Goal: Task Accomplishment & Management: Complete application form

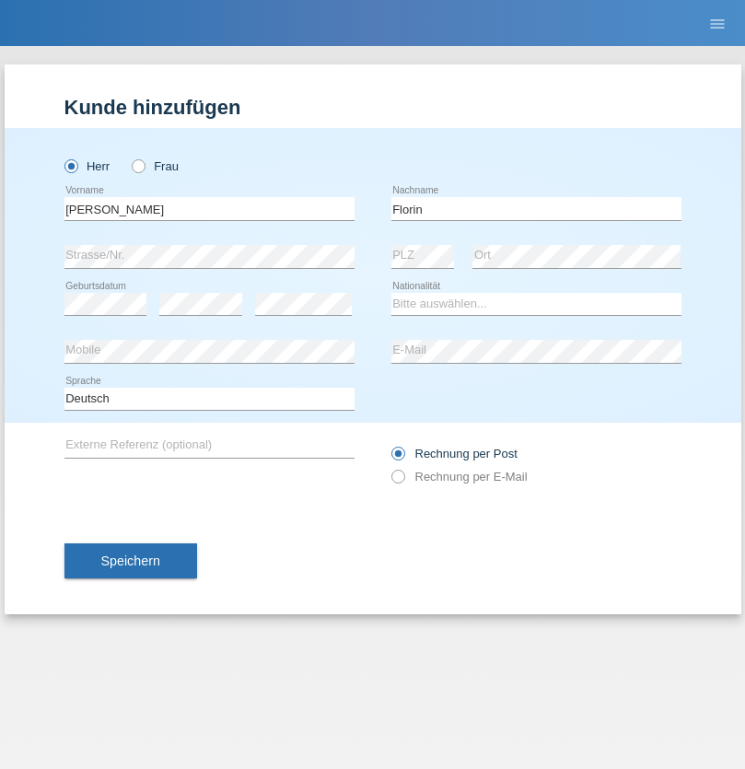
type input "Florin"
select select "RO"
select select "C"
select select "29"
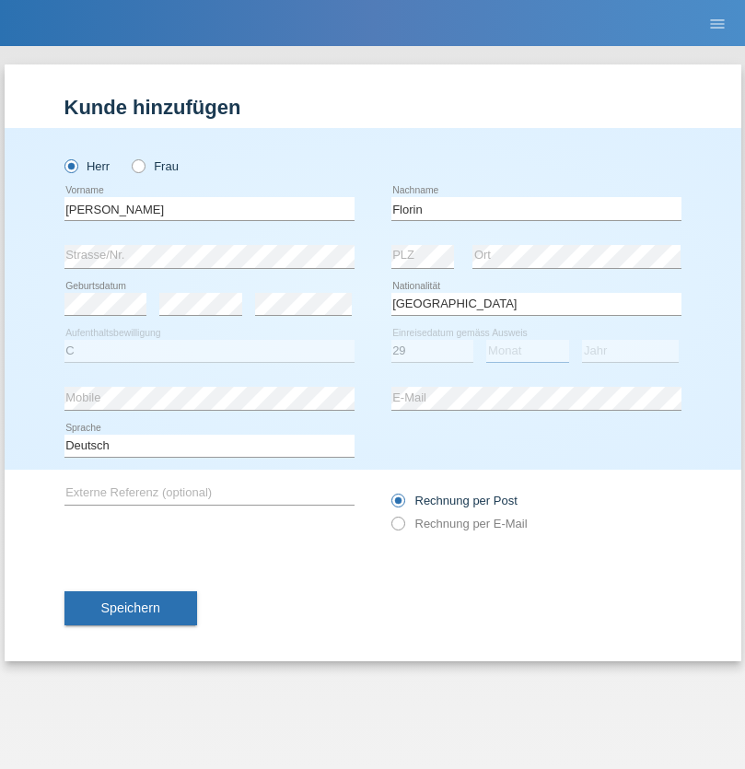
select select "02"
select select "2021"
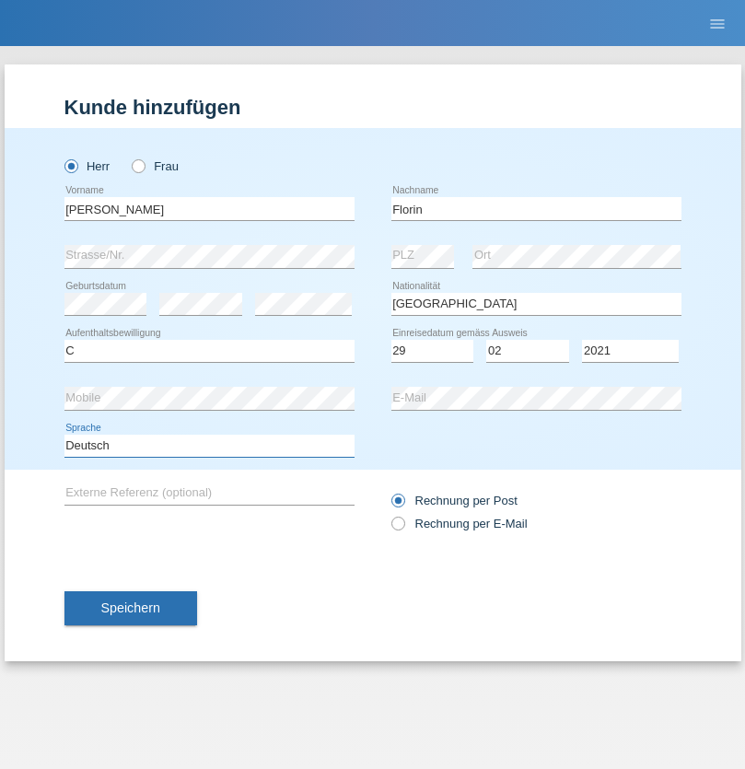
select select "en"
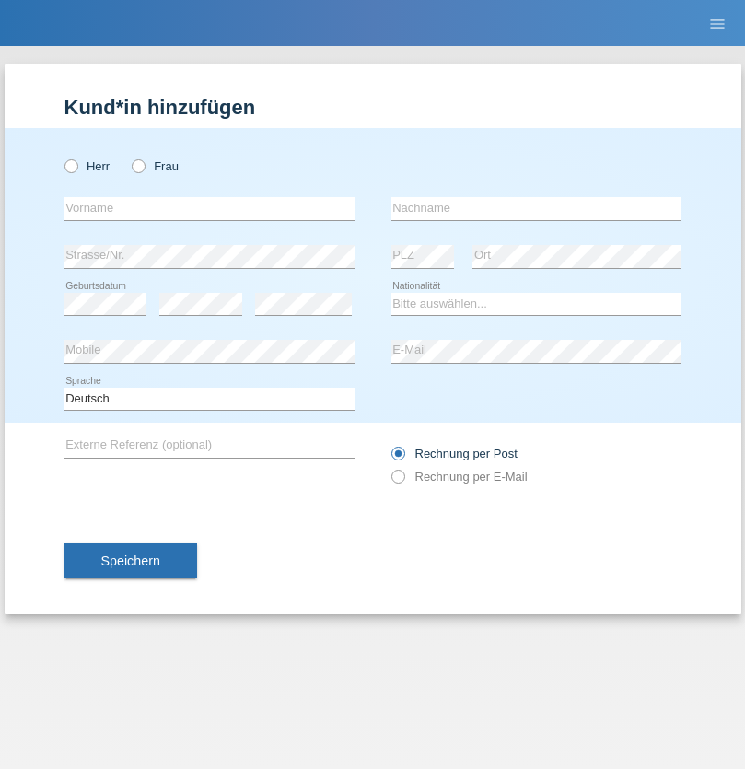
radio input "true"
click at [209, 208] on input "text" at bounding box center [209, 208] width 290 height 23
type input "Ruth"
click at [536, 208] on input "text" at bounding box center [536, 208] width 290 height 23
type input "Krebs"
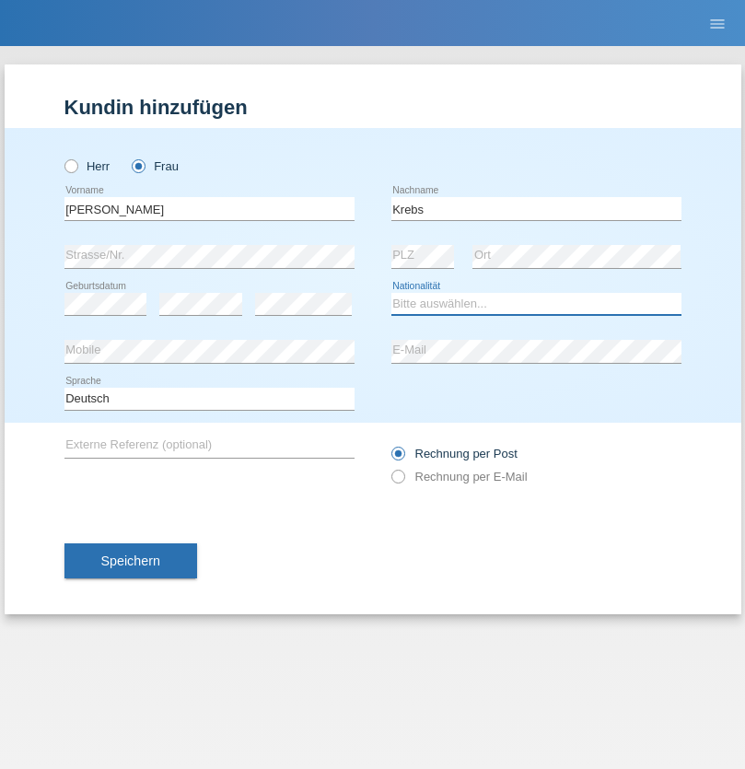
select select "CH"
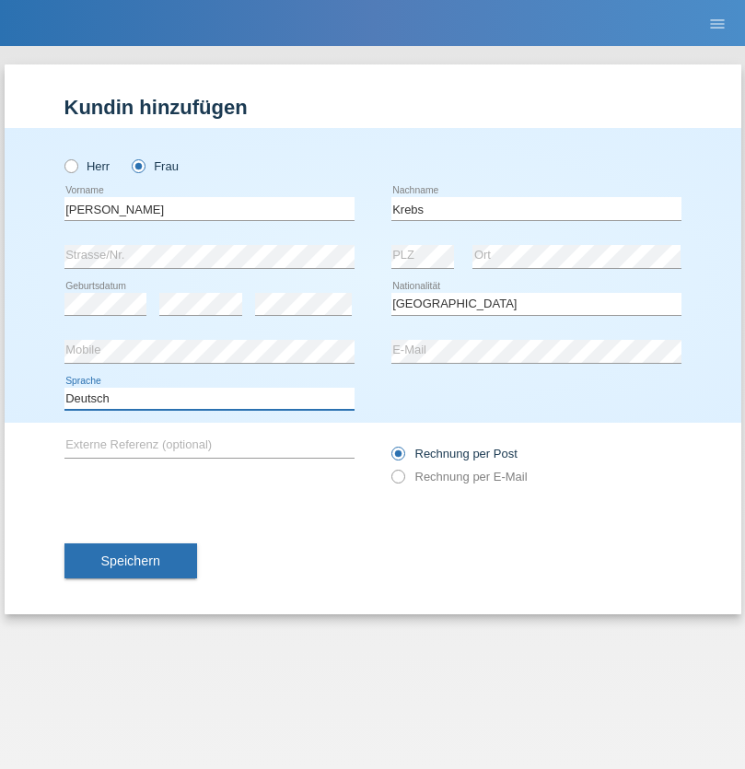
select select "en"
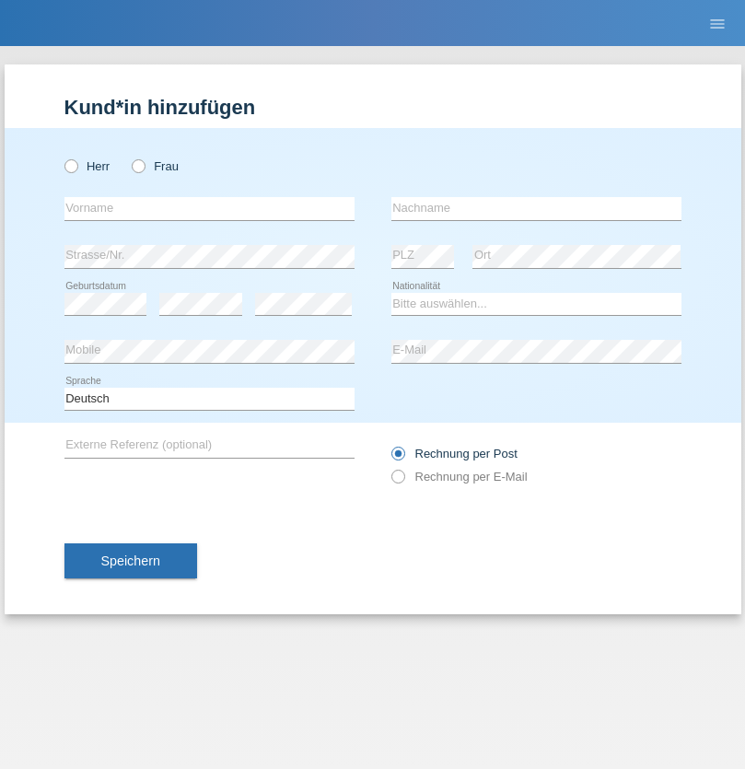
radio input "true"
click at [209, 208] on input "text" at bounding box center [209, 208] width 290 height 23
type input "Qovanaj"
click at [536, 208] on input "text" at bounding box center [536, 208] width 290 height 23
type input "Shaban"
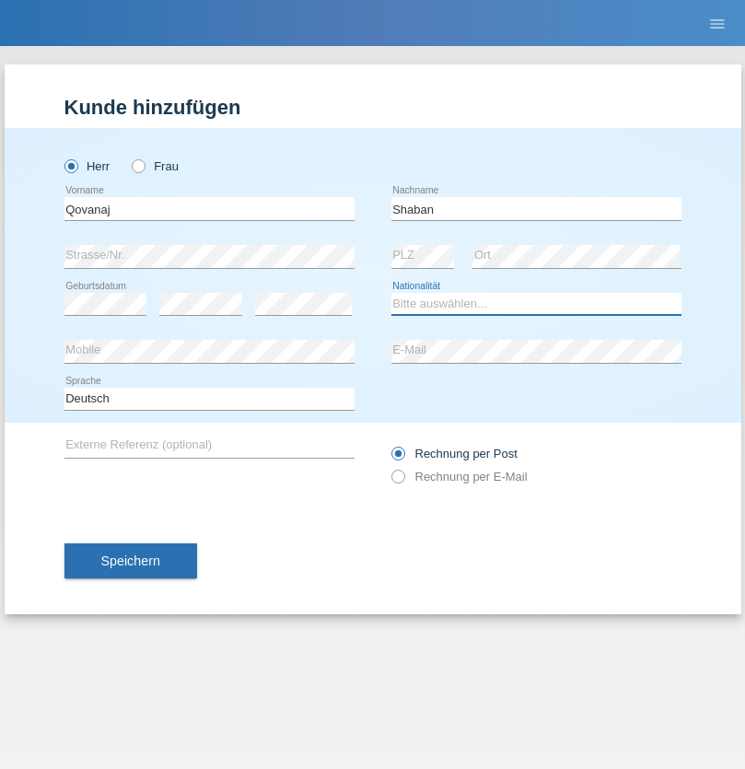
select select "CH"
radio input "true"
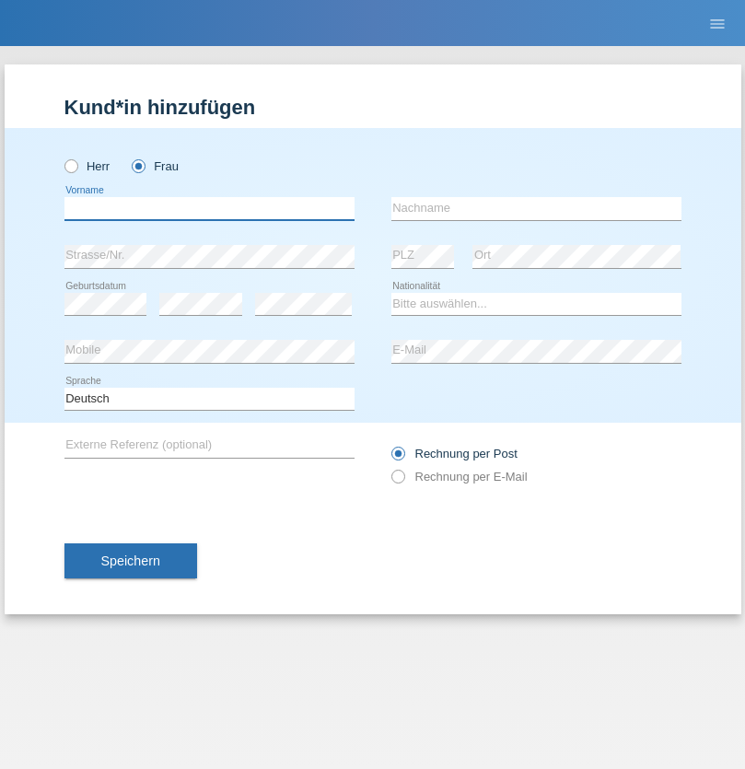
click at [209, 208] on input "text" at bounding box center [209, 208] width 290 height 23
type input "jennifer"
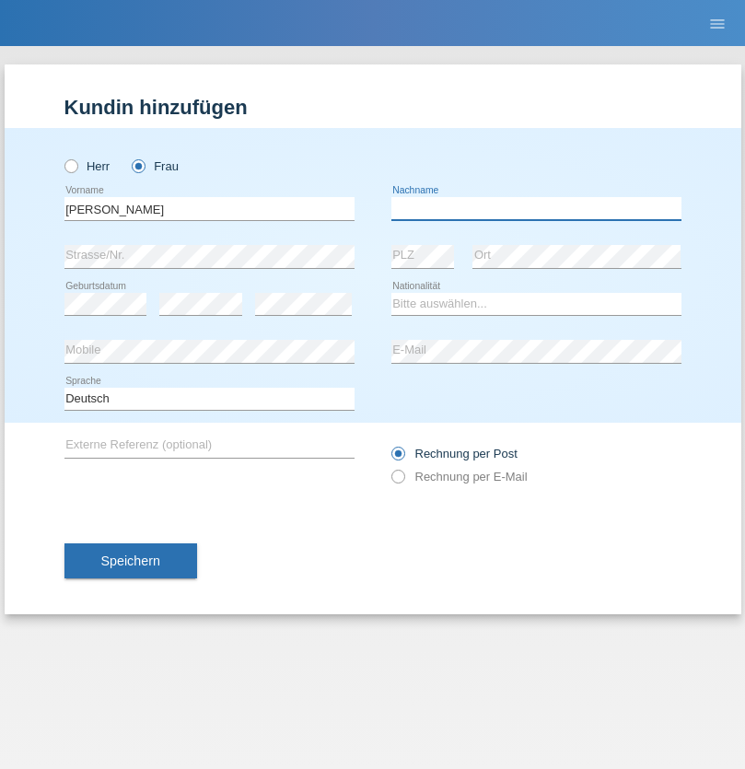
click at [536, 208] on input "text" at bounding box center [536, 208] width 290 height 23
type input "löffel"
select select "CH"
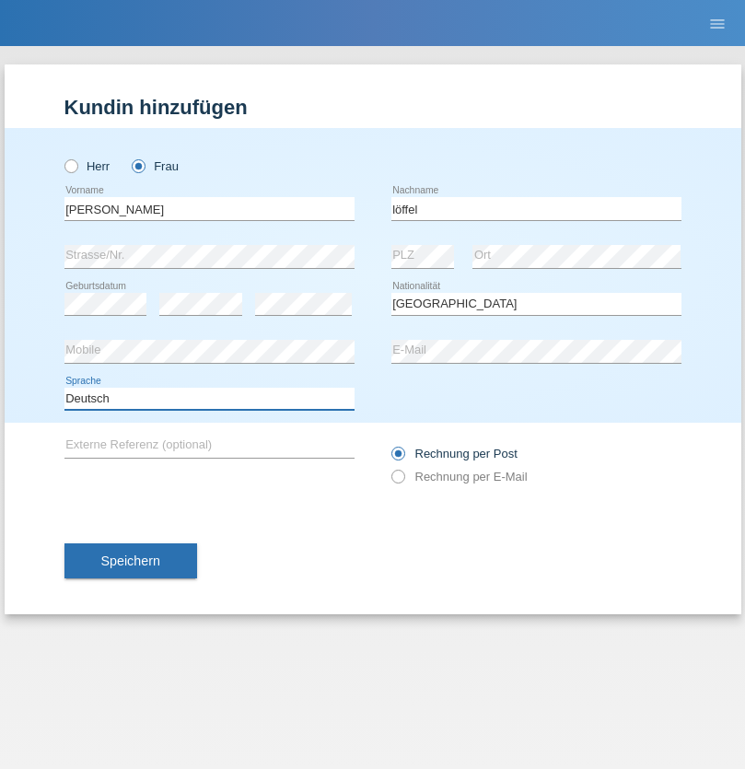
select select "en"
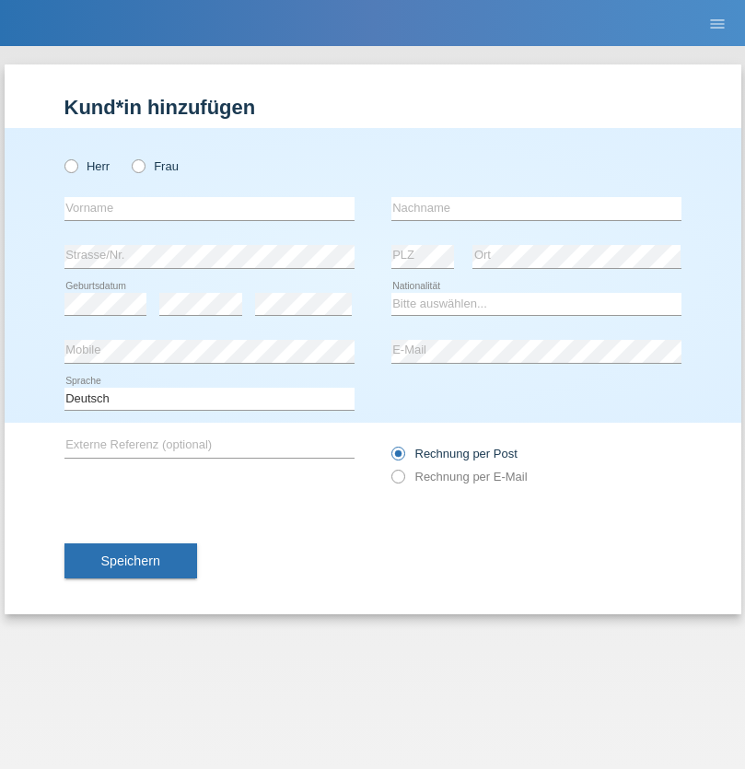
radio input "true"
click at [209, 208] on input "text" at bounding box center [209, 208] width 290 height 23
type input "Matusa"
click at [536, 208] on input "text" at bounding box center [536, 208] width 290 height 23
type input "Marian valentin"
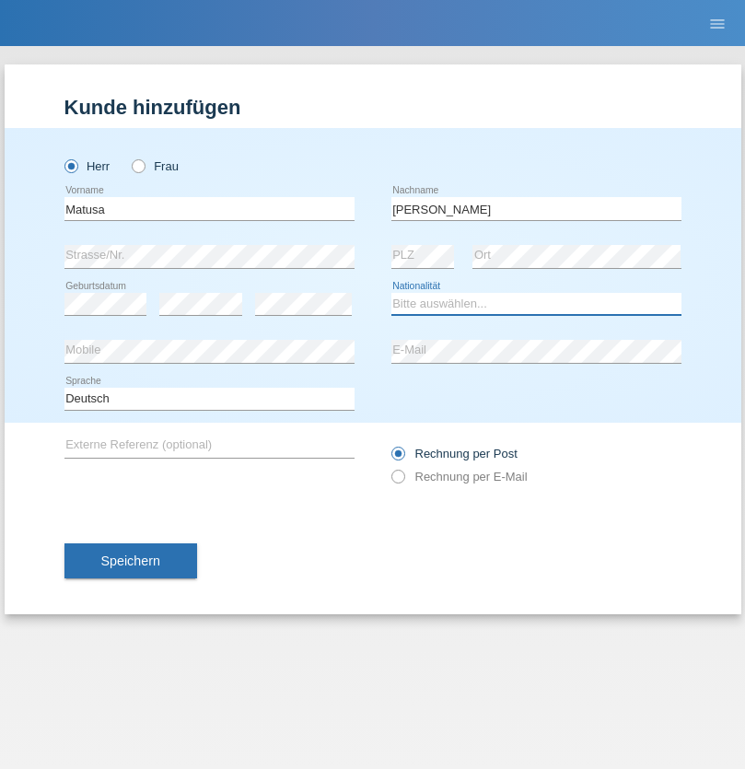
select select "RO"
select select "C"
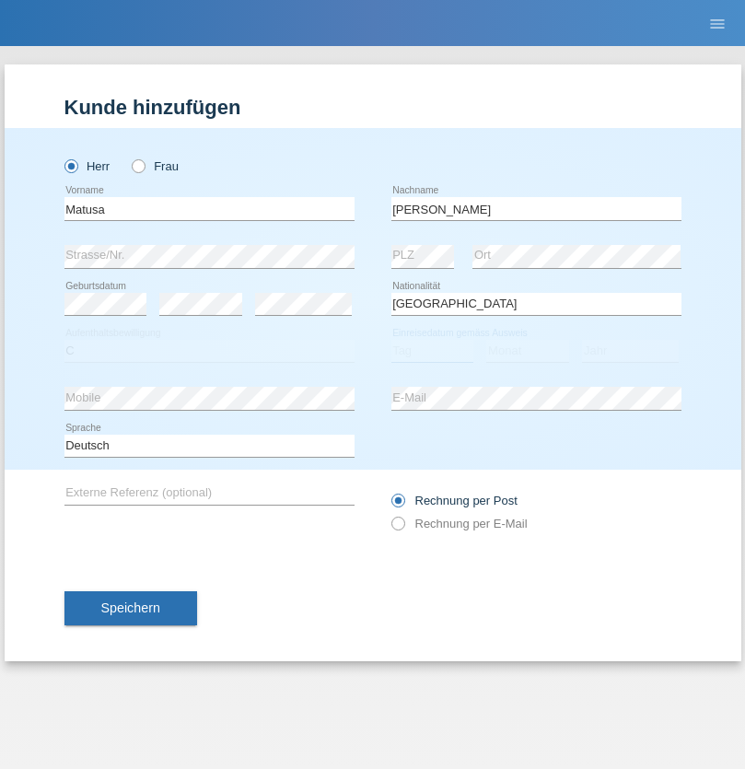
select select "01"
select select "06"
select select "2016"
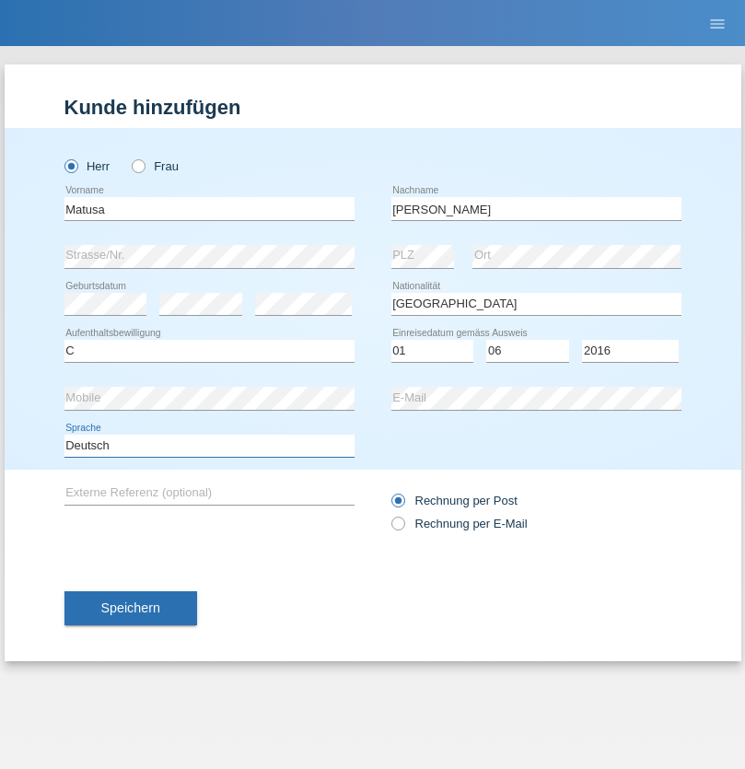
select select "en"
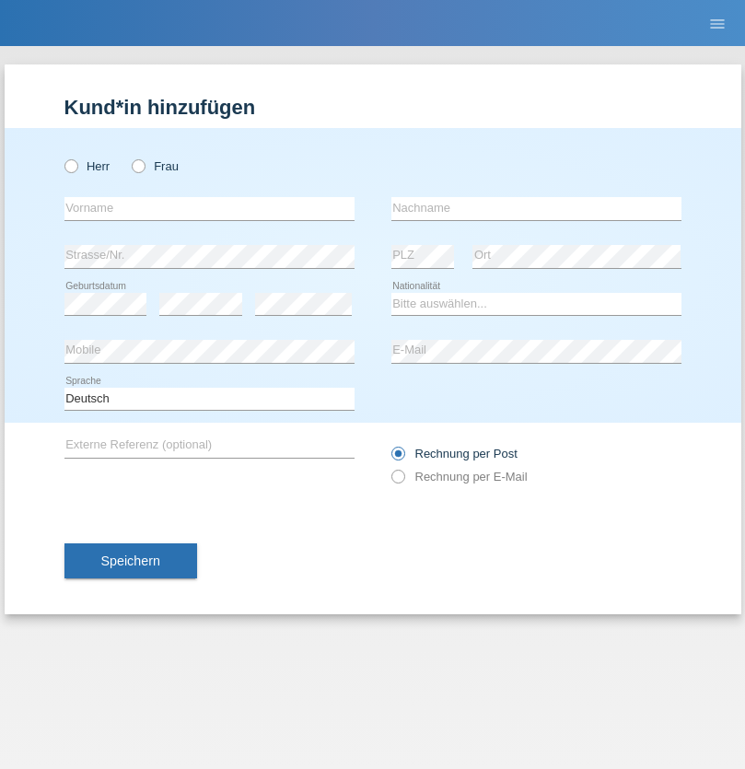
radio input "true"
click at [209, 208] on input "text" at bounding box center [209, 208] width 290 height 23
type input "Cedric"
click at [536, 208] on input "text" at bounding box center [536, 208] width 290 height 23
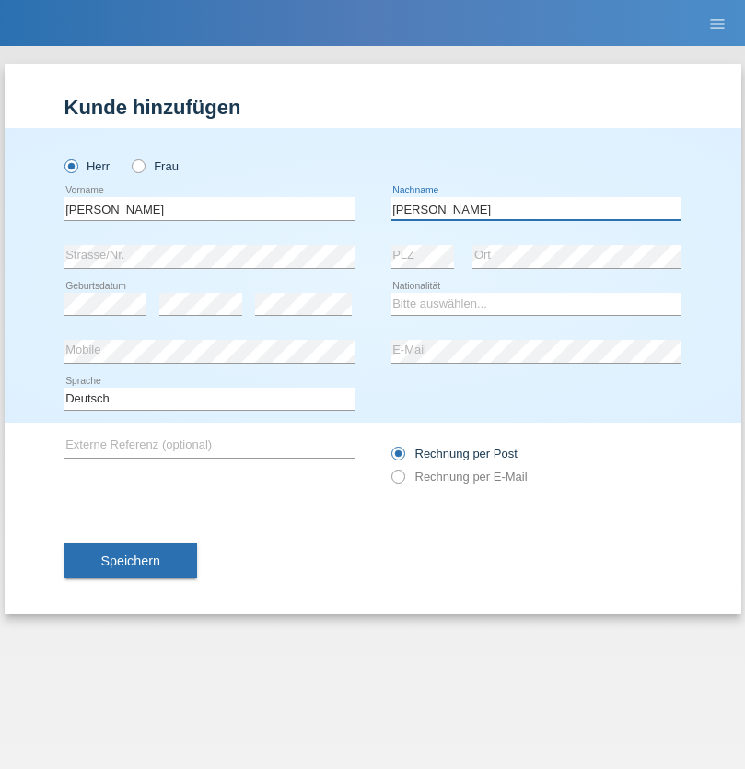
type input "Keller"
select select "CH"
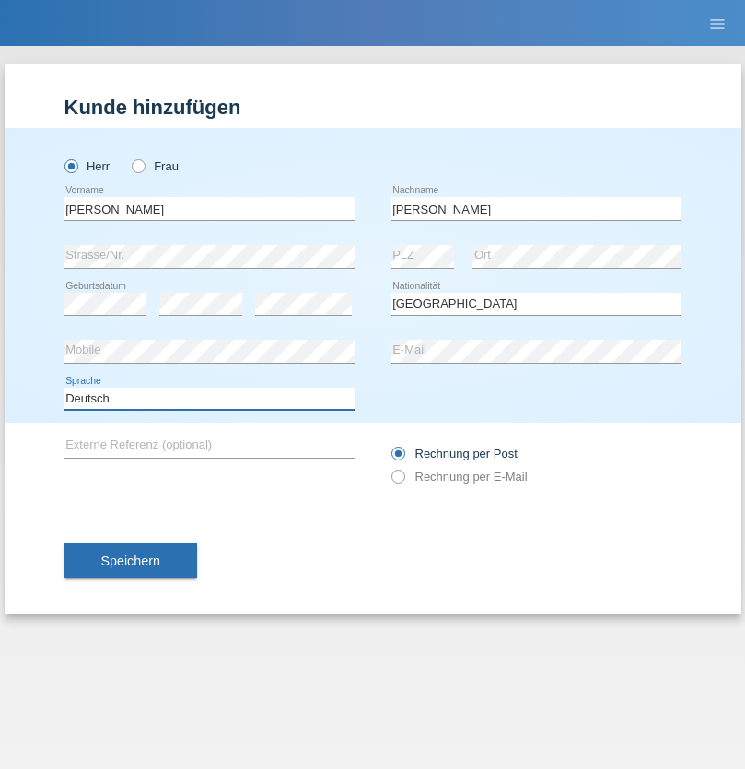
select select "en"
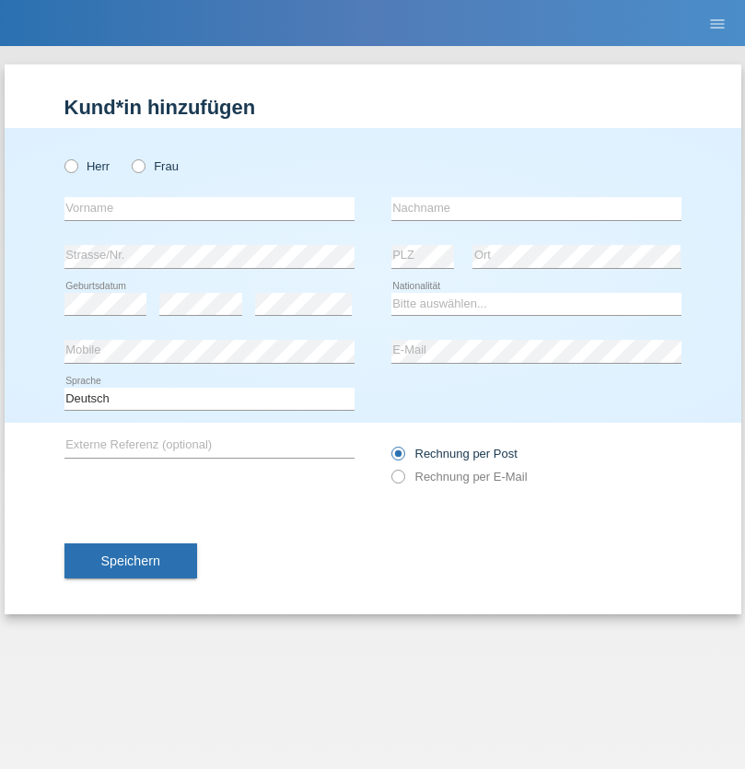
radio input "true"
click at [209, 208] on input "text" at bounding box center [209, 208] width 290 height 23
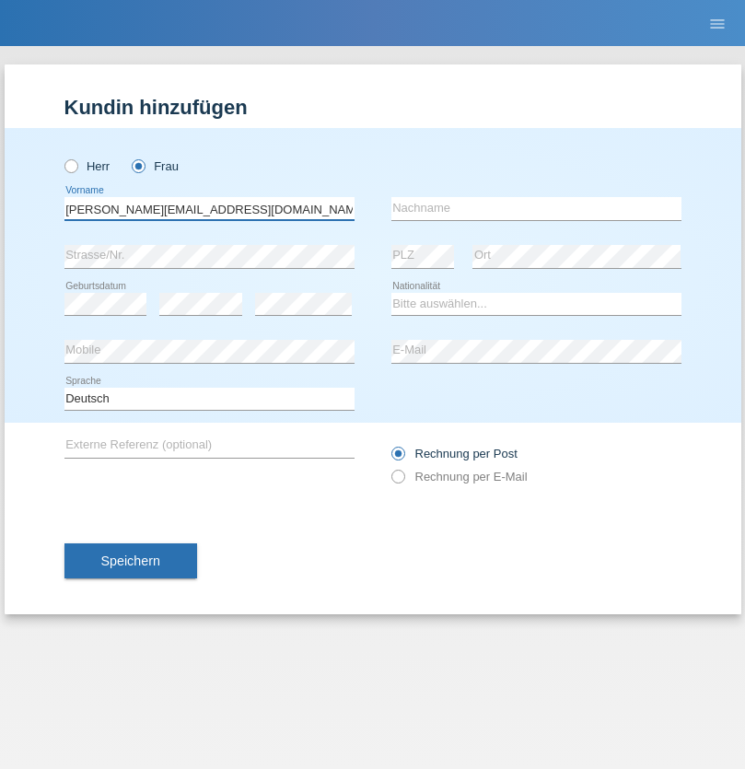
type input "[PERSON_NAME][EMAIL_ADDRESS][DOMAIN_NAME]"
click at [536, 208] on input "text" at bounding box center [536, 208] width 290 height 23
type input "Hylaj"
select select "CH"
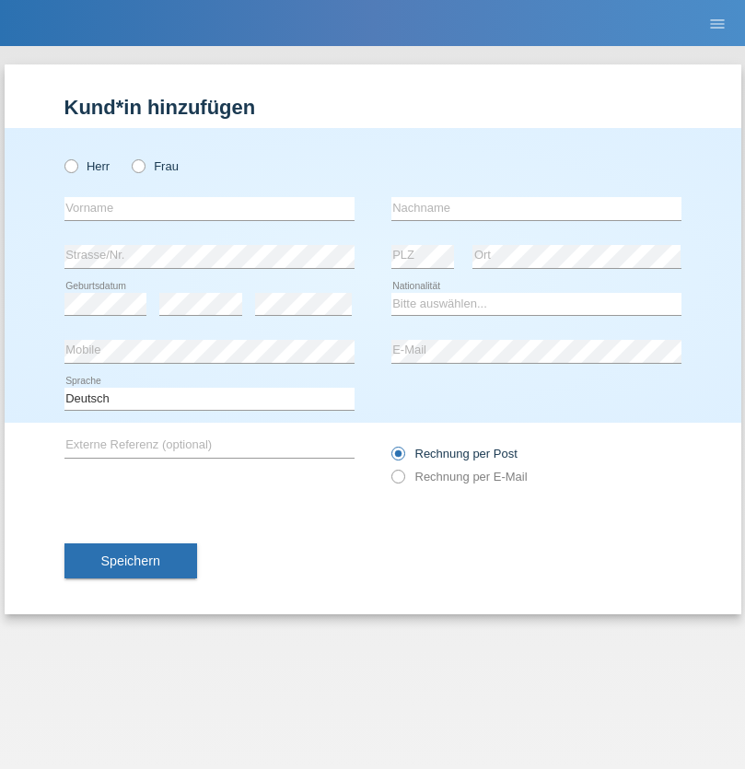
radio input "true"
click at [209, 208] on input "text" at bounding box center [209, 208] width 290 height 23
type input "luka"
click at [536, 208] on input "text" at bounding box center [536, 208] width 290 height 23
type input "kocic"
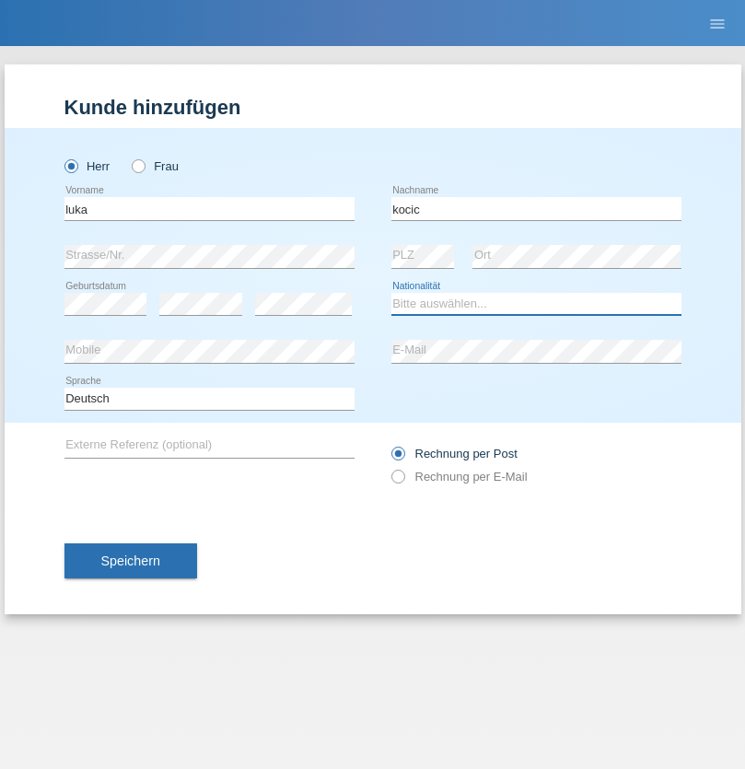
select select "RS"
select select "C"
select select "21"
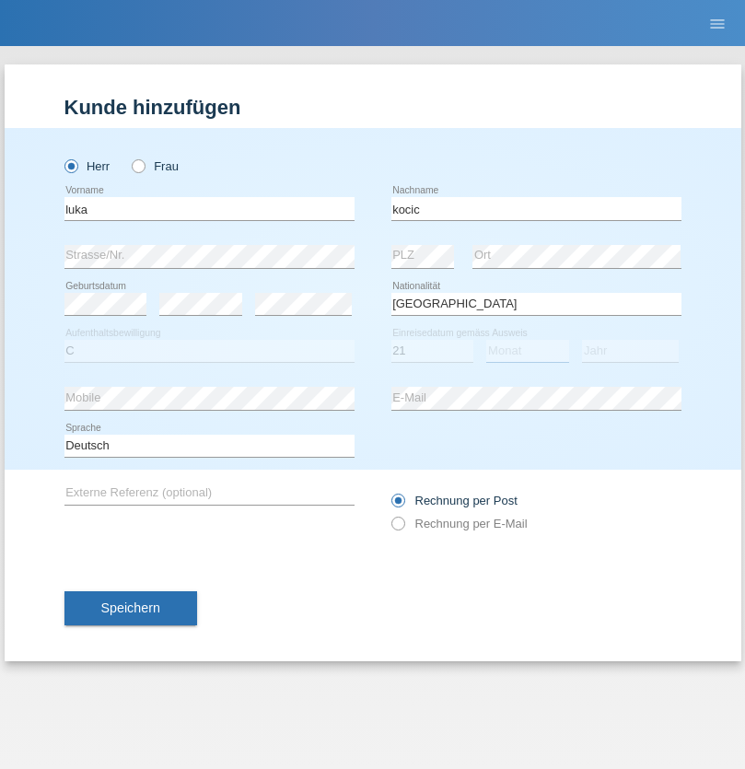
select select "04"
select select "1999"
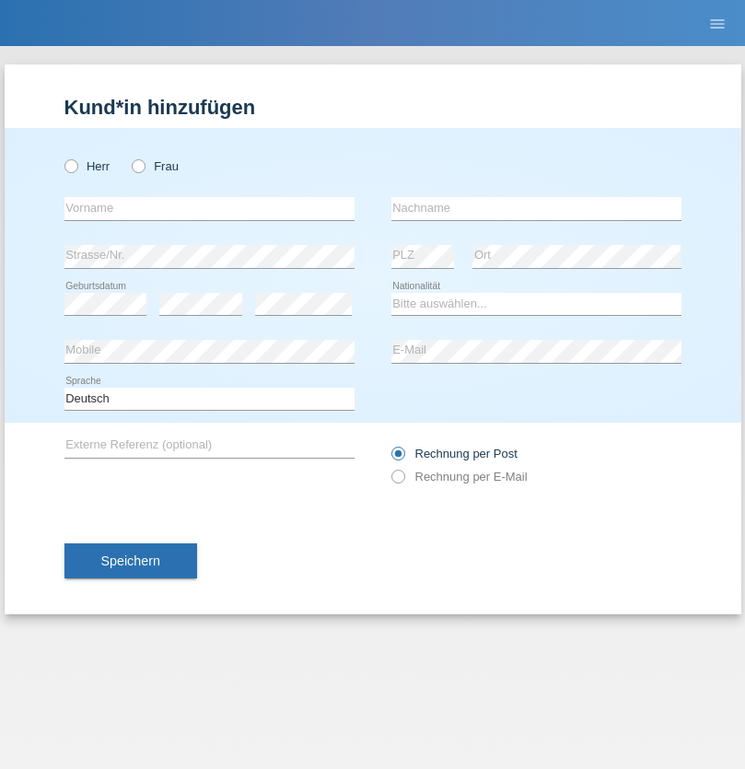
radio input "true"
click at [209, 208] on input "text" at bounding box center [209, 208] width 290 height 23
type input "Marian"
click at [536, 208] on input "text" at bounding box center [536, 208] width 290 height 23
type input "Matusa"
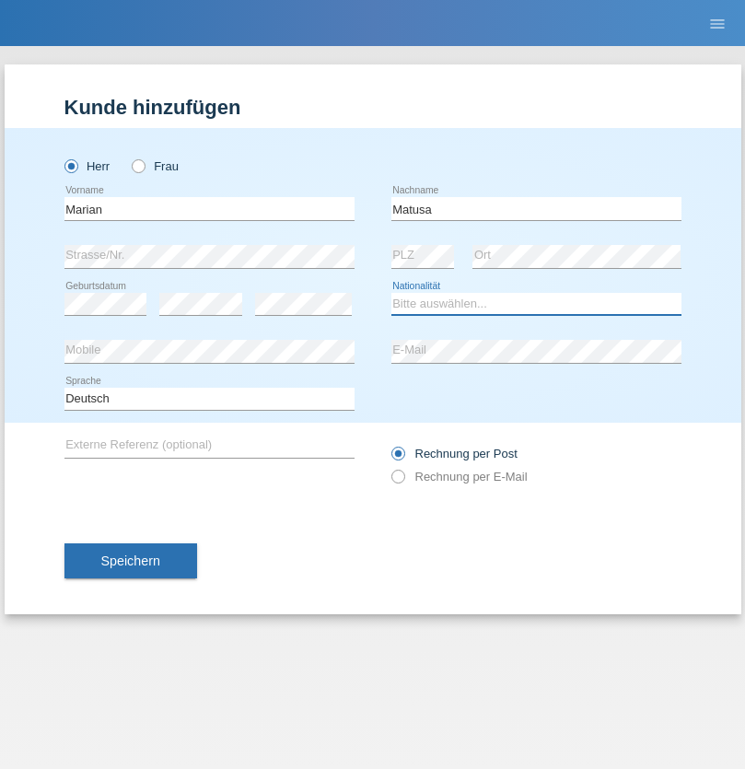
select select "RO"
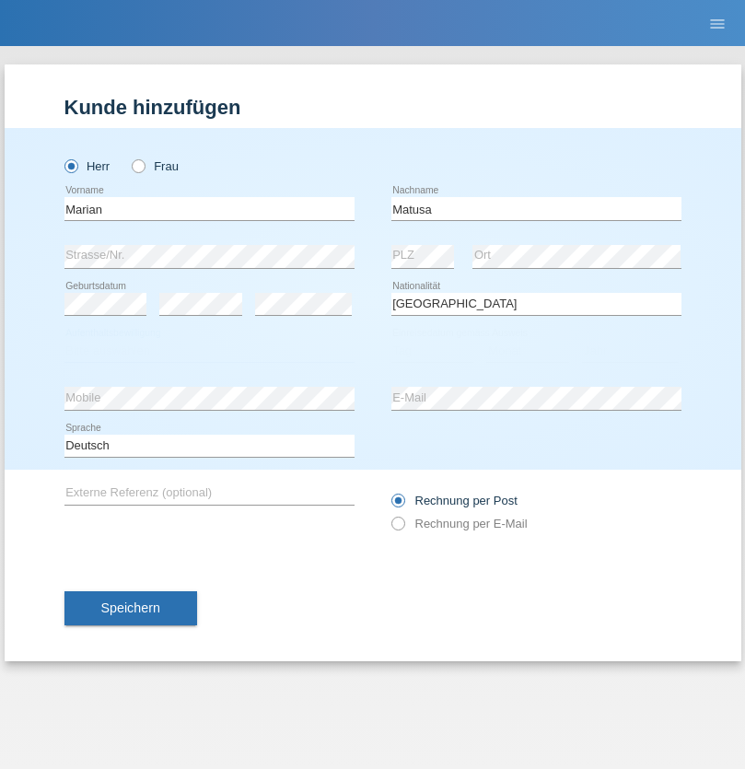
select select "C"
select select "01"
select select "06"
select select "2016"
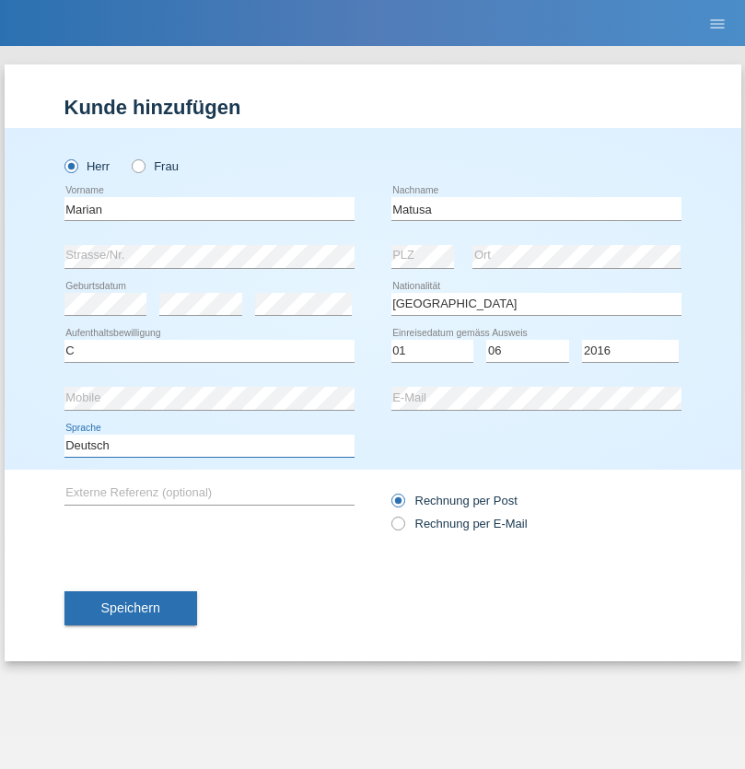
select select "en"
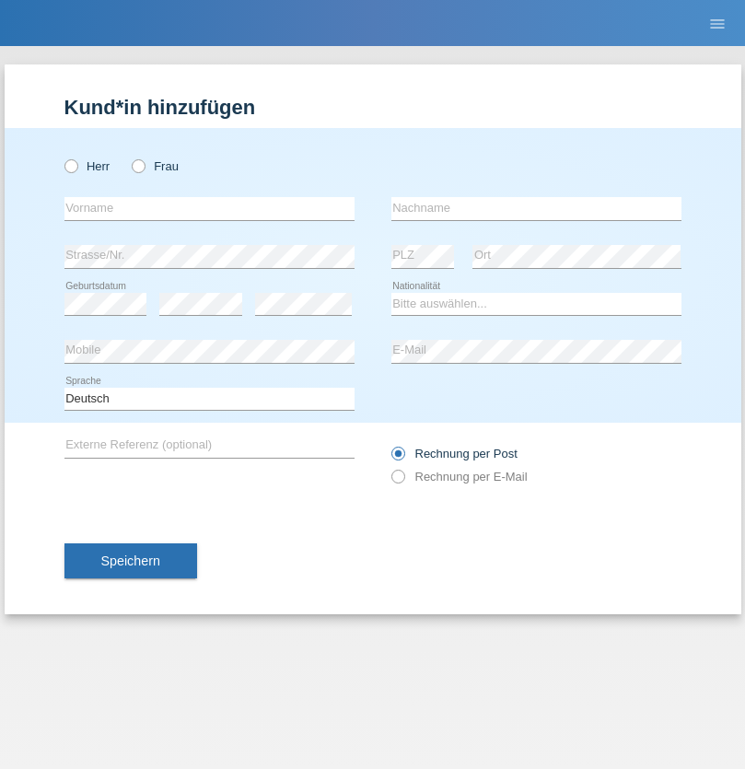
radio input "true"
click at [209, 208] on input "text" at bounding box center [209, 208] width 290 height 23
type input "[PERSON_NAME]"
click at [536, 208] on input "text" at bounding box center [536, 208] width 290 height 23
type input "Weinlein"
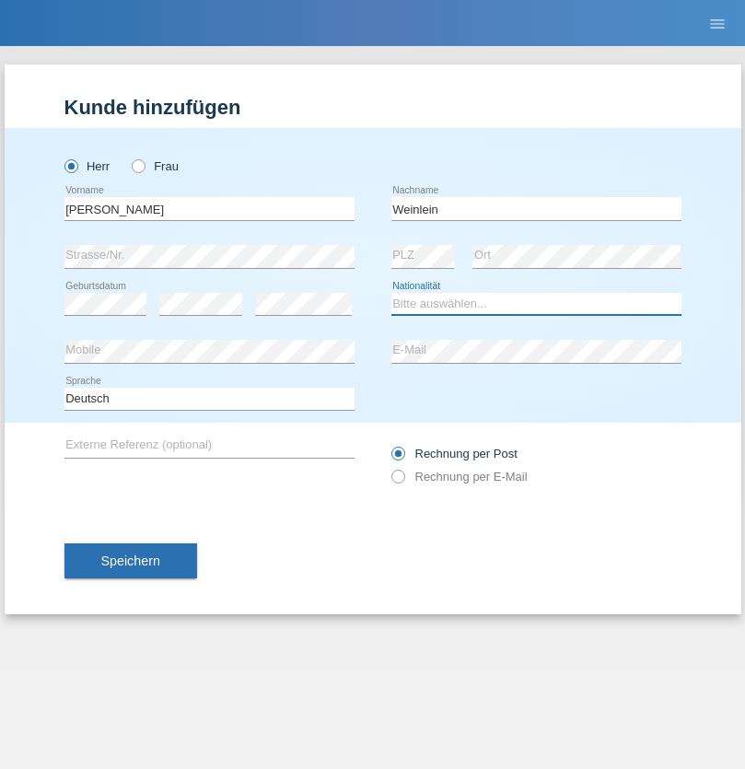
select select "CH"
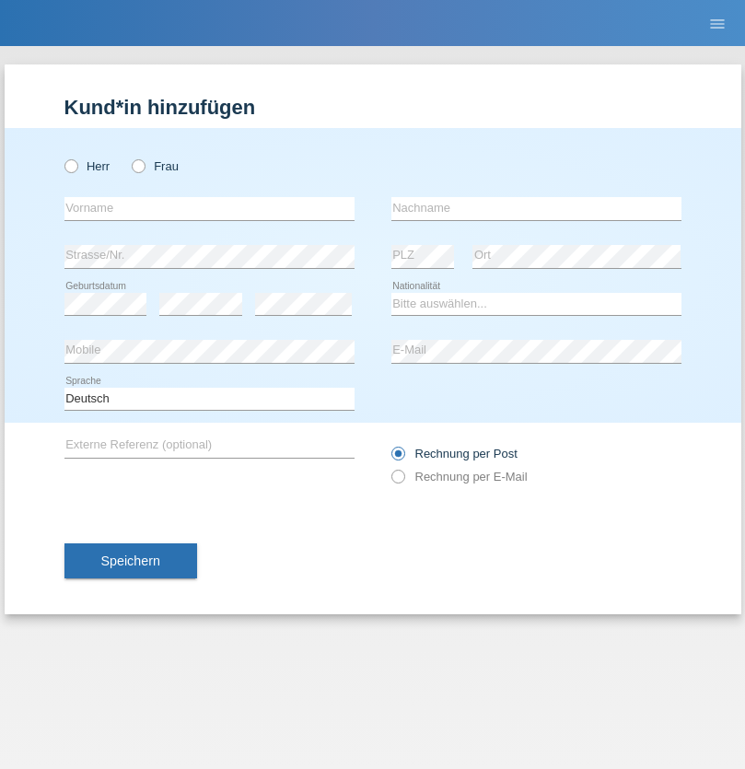
radio input "true"
click at [209, 208] on input "text" at bounding box center [209, 208] width 290 height 23
type input "Jashari lmeri"
click at [536, 208] on input "text" at bounding box center [536, 208] width 290 height 23
type input "Rabije"
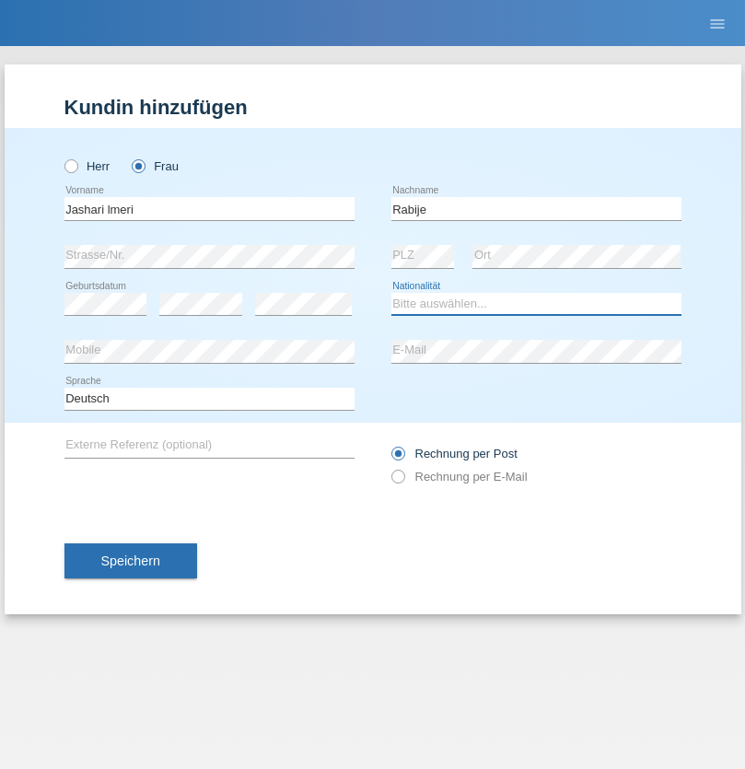
select select "CH"
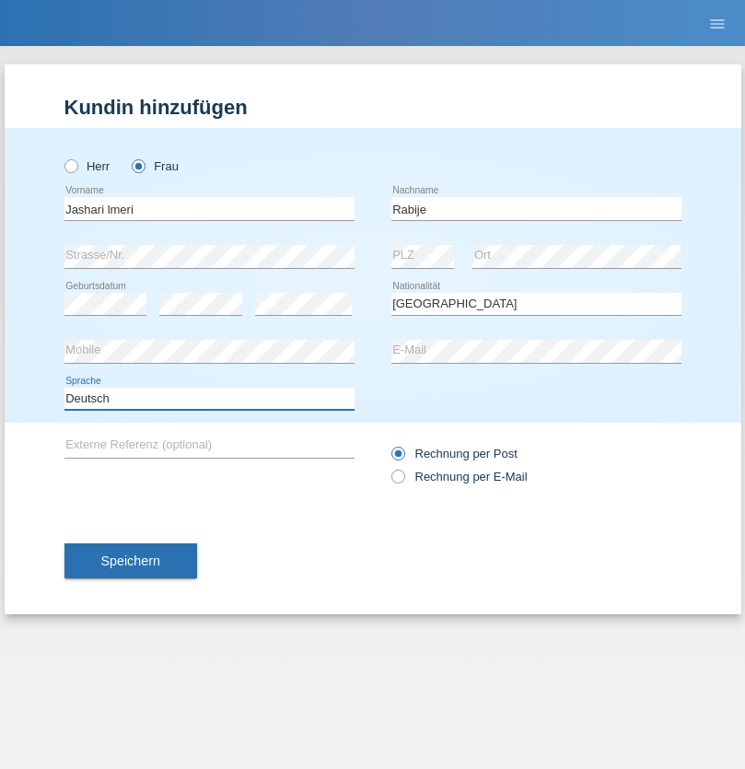
select select "en"
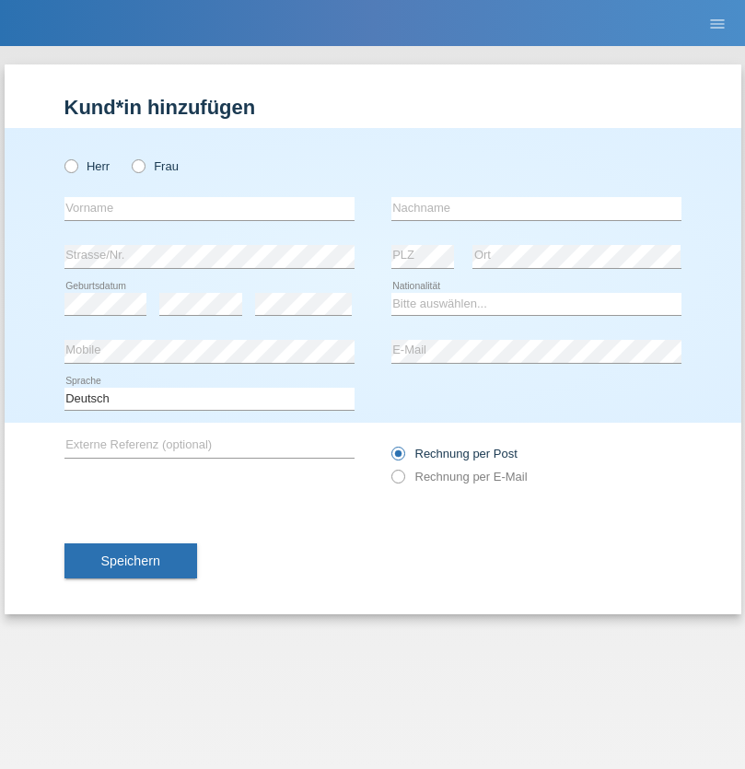
radio input "true"
click at [209, 208] on input "text" at bounding box center [209, 208] width 290 height 23
type input "firat"
click at [536, 208] on input "text" at bounding box center [536, 208] width 290 height 23
type input "kara"
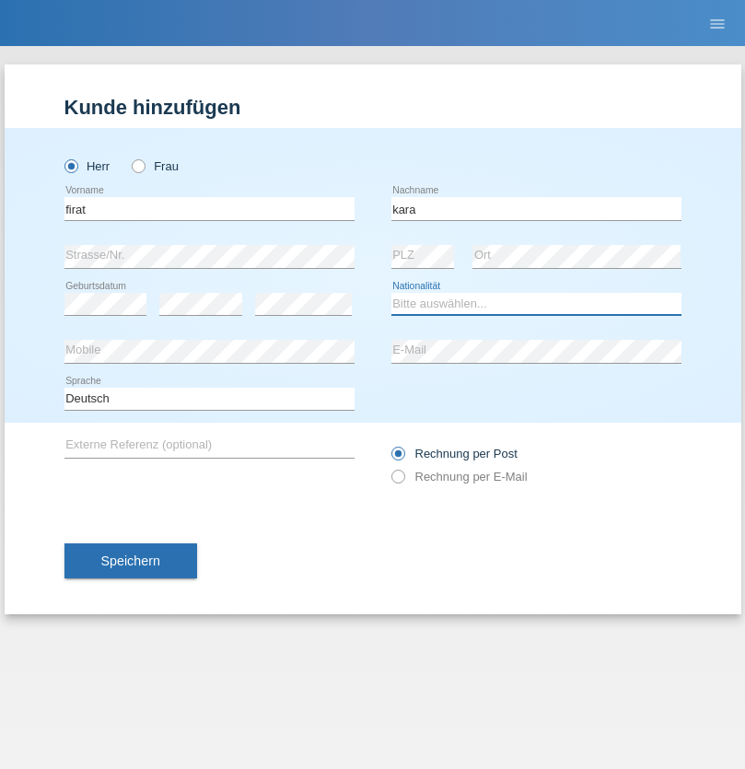
select select "CH"
radio input "true"
click at [209, 208] on input "text" at bounding box center [209, 208] width 290 height 23
type input "Gigov"
click at [536, 208] on input "text" at bounding box center [536, 208] width 290 height 23
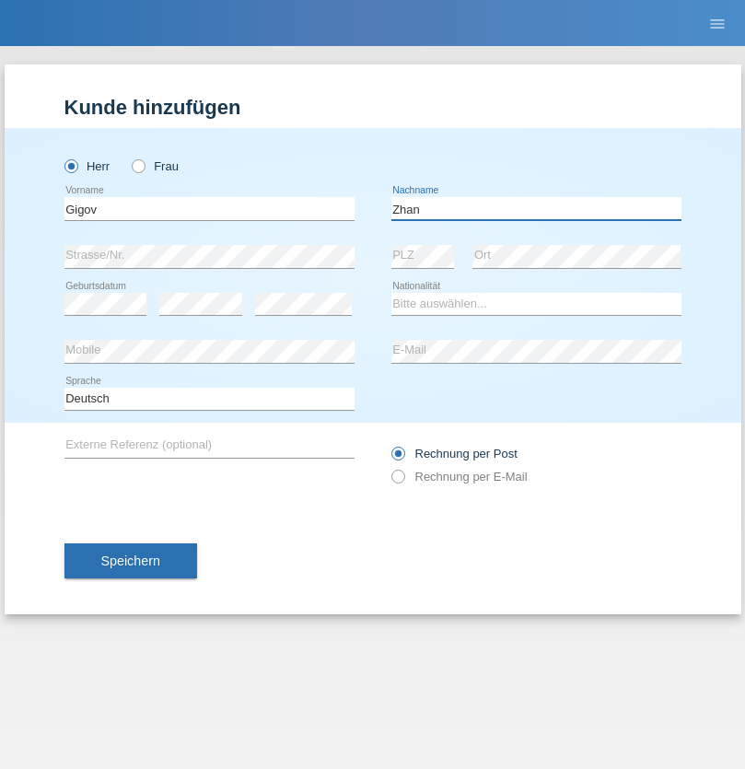
type input "Zhan"
select select "BG"
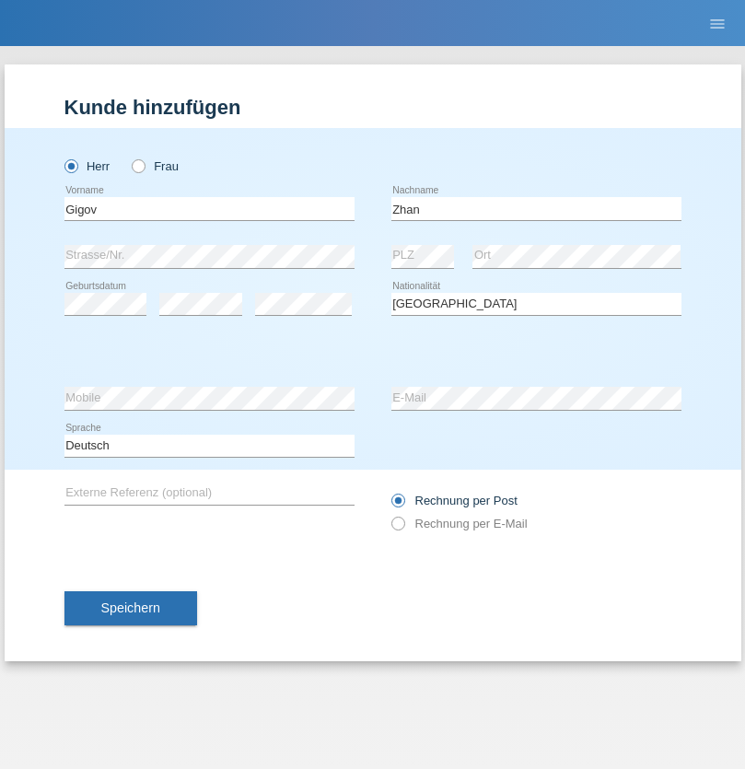
select select "C"
select select "23"
select select "10"
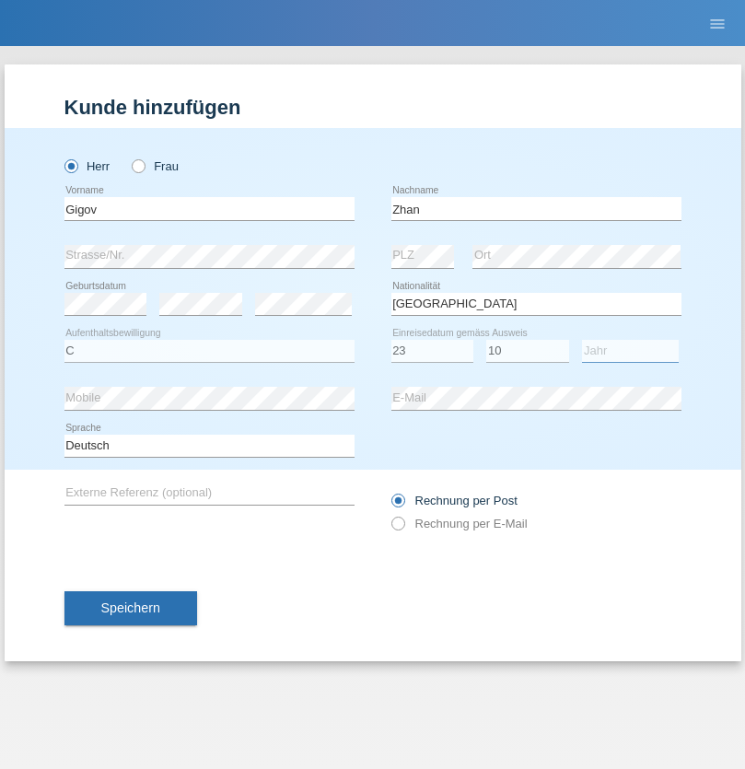
select select "2021"
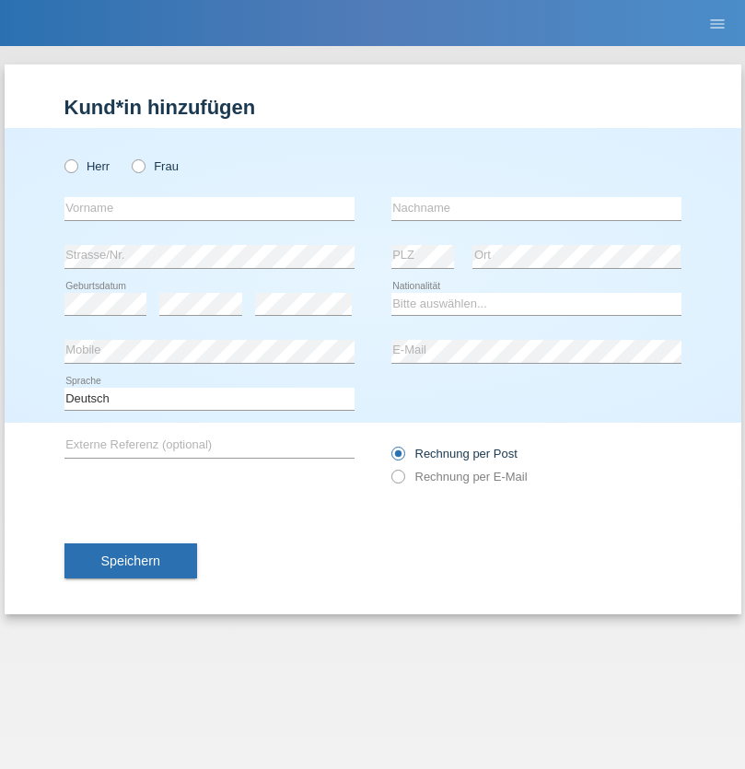
radio input "true"
click at [209, 208] on input "text" at bounding box center [209, 208] width 290 height 23
type input "Amand"
click at [536, 208] on input "text" at bounding box center [536, 208] width 290 height 23
type input "Pires"
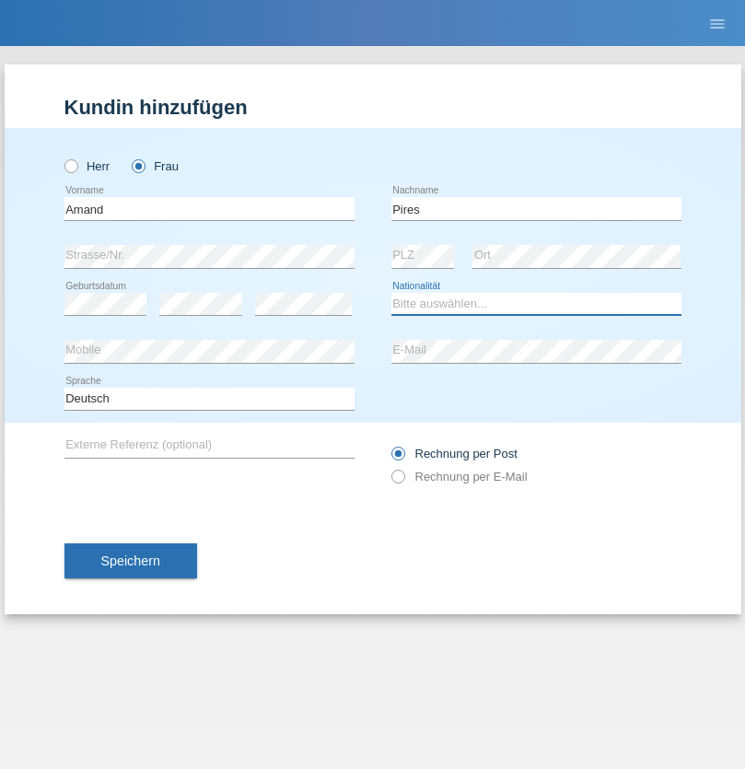
select select "CH"
radio input "true"
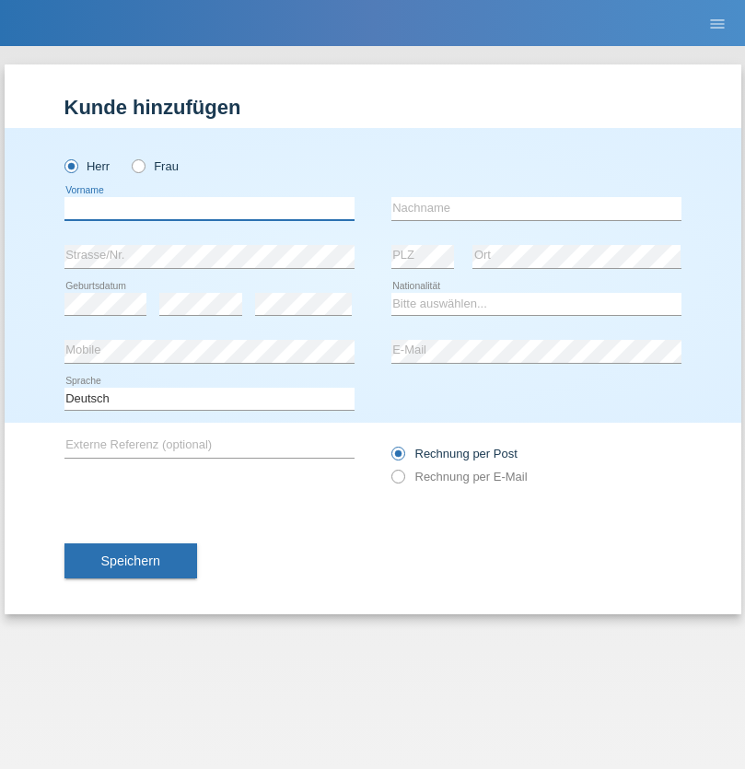
click at [209, 208] on input "text" at bounding box center [209, 208] width 290 height 23
type input "[PERSON_NAME]"
click at [536, 208] on input "text" at bounding box center [536, 208] width 290 height 23
type input "Saidi"
select select "CH"
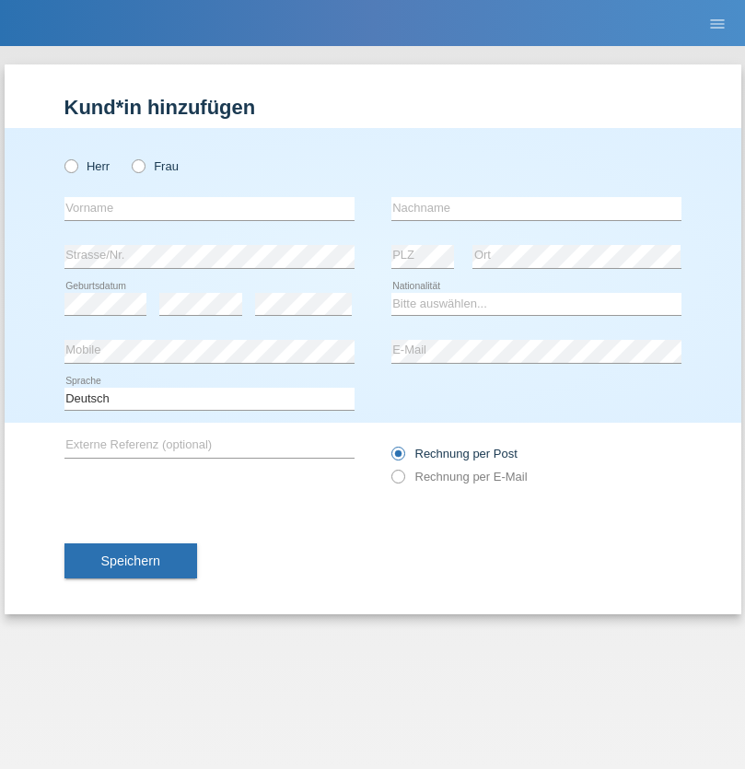
radio input "true"
click at [209, 208] on input "text" at bounding box center [209, 208] width 290 height 23
type input "Edinson Maurício"
click at [536, 208] on input "text" at bounding box center [536, 208] width 290 height 23
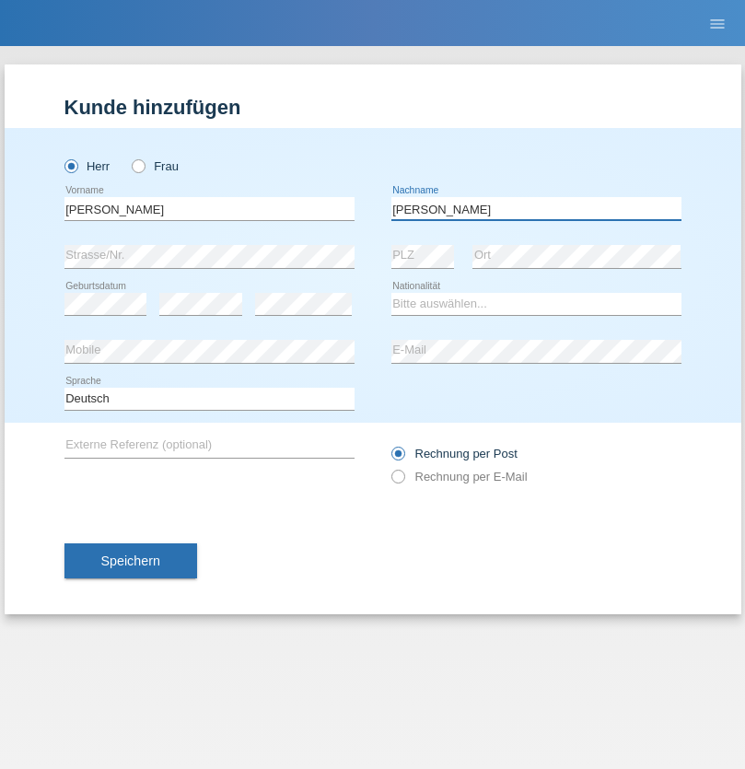
type input "Branquinho Alexander"
select select "PT"
select select "C"
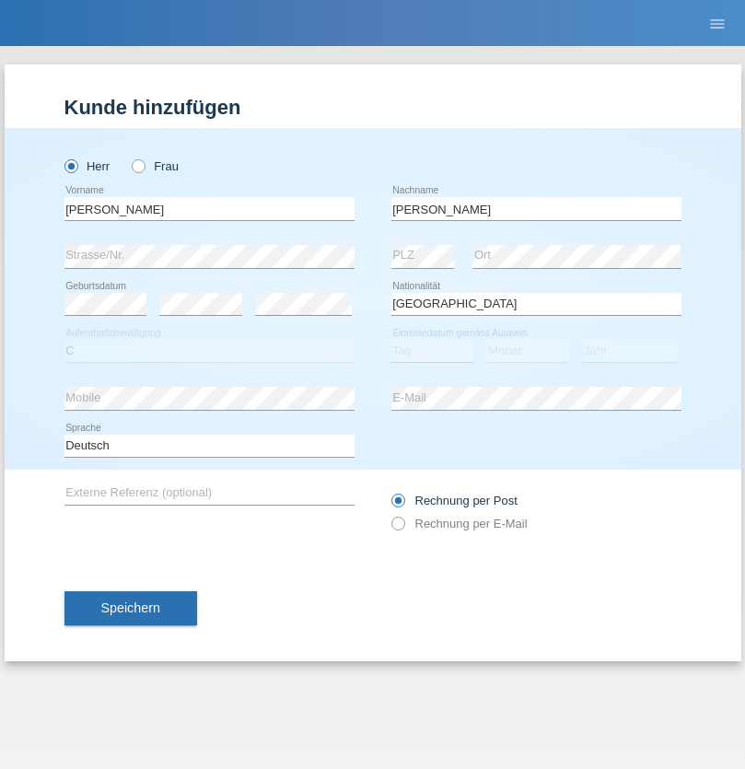
select select "23"
select select "08"
select select "2021"
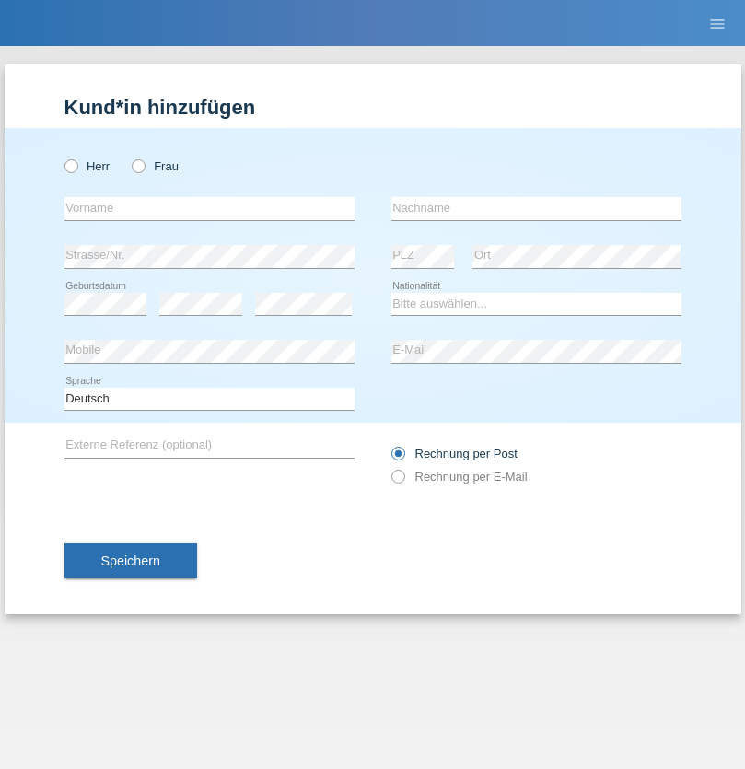
radio input "true"
click at [209, 208] on input "text" at bounding box center [209, 208] width 290 height 23
type input "[PERSON_NAME]"
click at [536, 208] on input "text" at bounding box center [536, 208] width 290 height 23
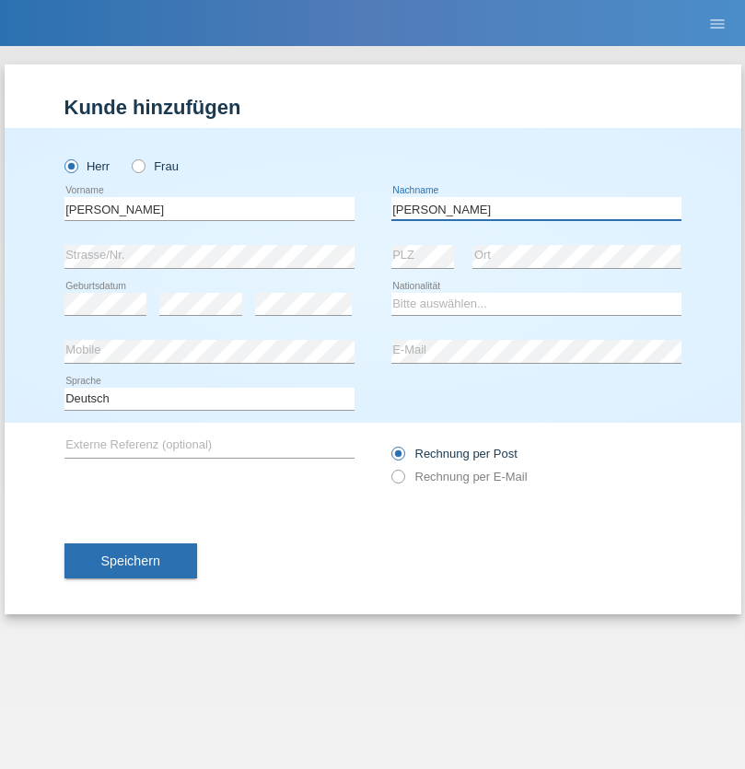
type input "Meier"
select select "CH"
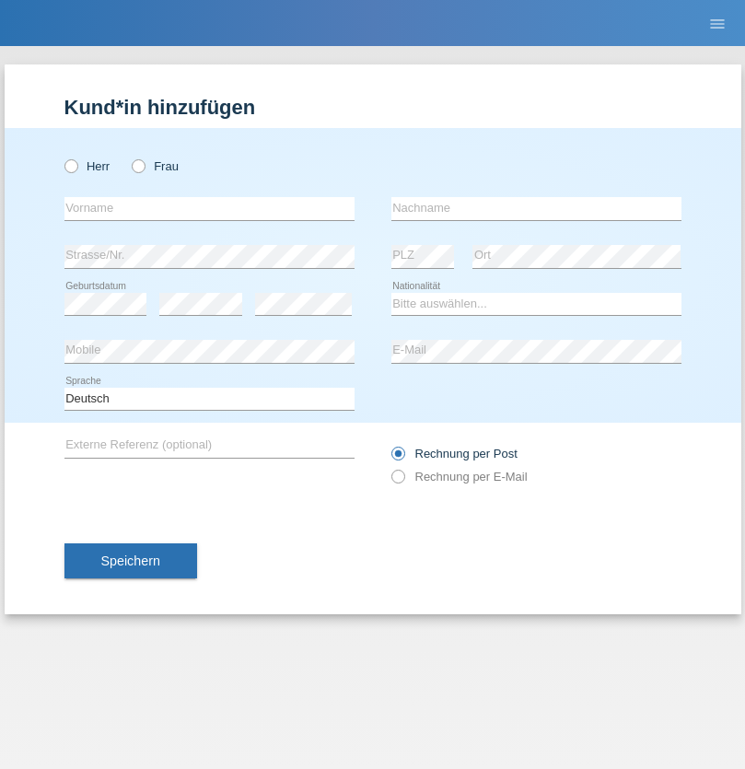
radio input "true"
click at [209, 208] on input "text" at bounding box center [209, 208] width 290 height 23
type input "Szilvia"
click at [536, 208] on input "text" at bounding box center [536, 208] width 290 height 23
type input "Olakh"
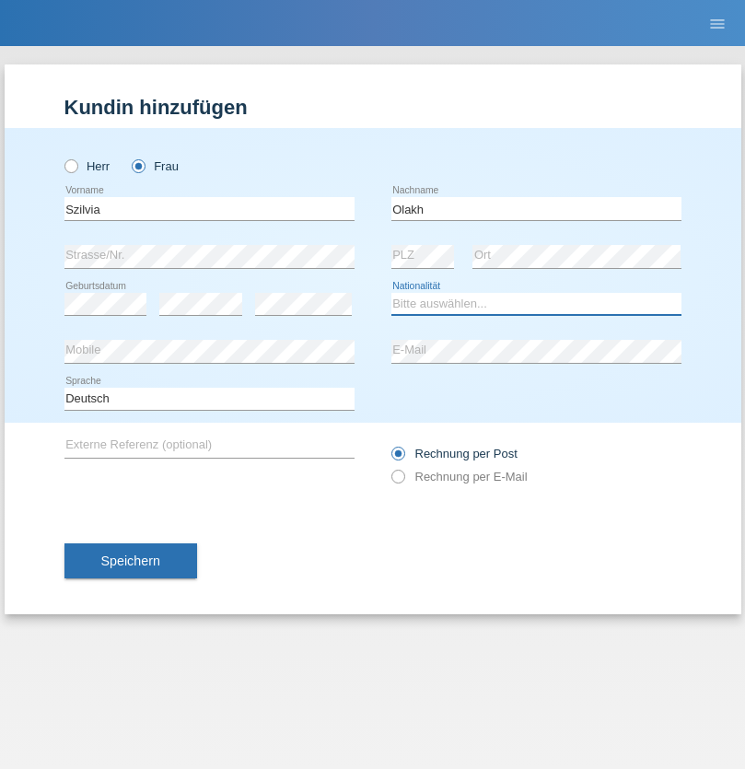
select select "UA"
select select "C"
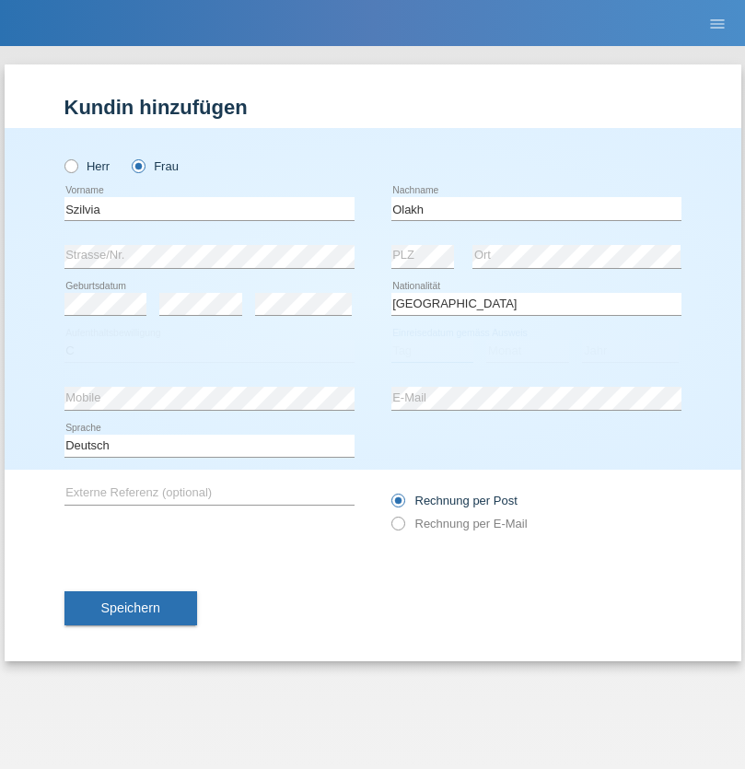
select select "16"
select select "09"
select select "2021"
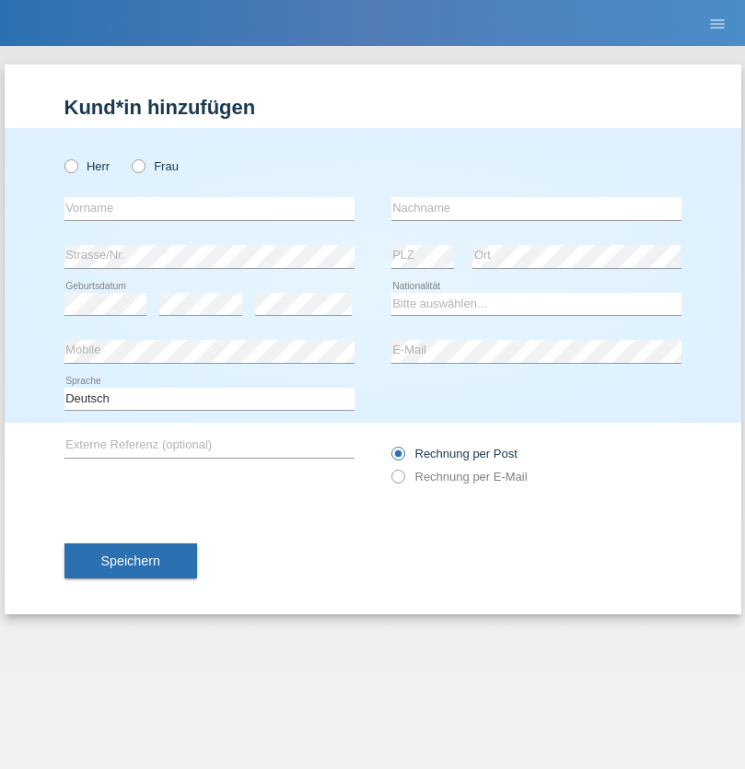
radio input "true"
click at [209, 208] on input "text" at bounding box center [209, 208] width 290 height 23
type input "Asrit"
click at [536, 208] on input "text" at bounding box center [536, 208] width 290 height 23
type input "Kupa"
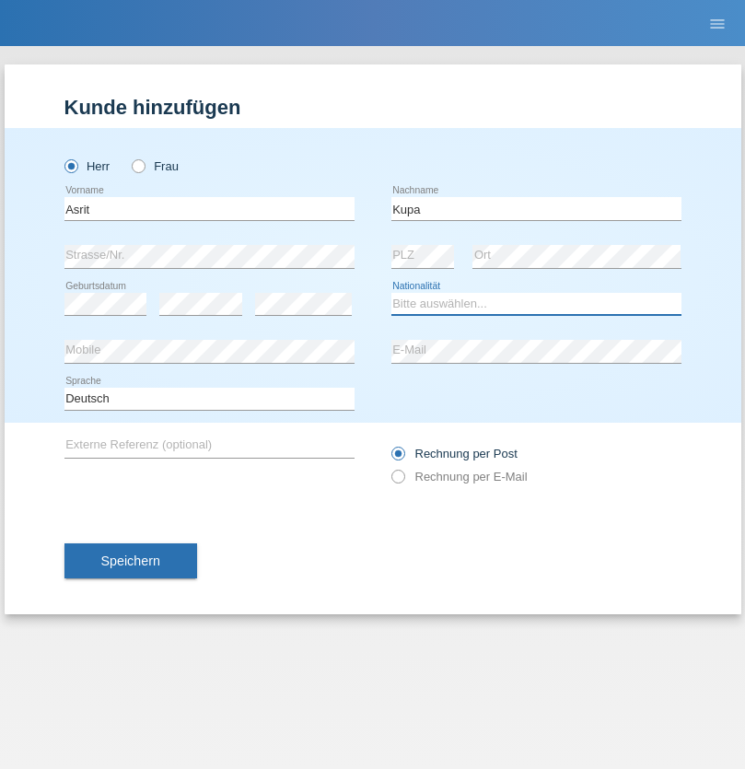
select select "MK"
select select "C"
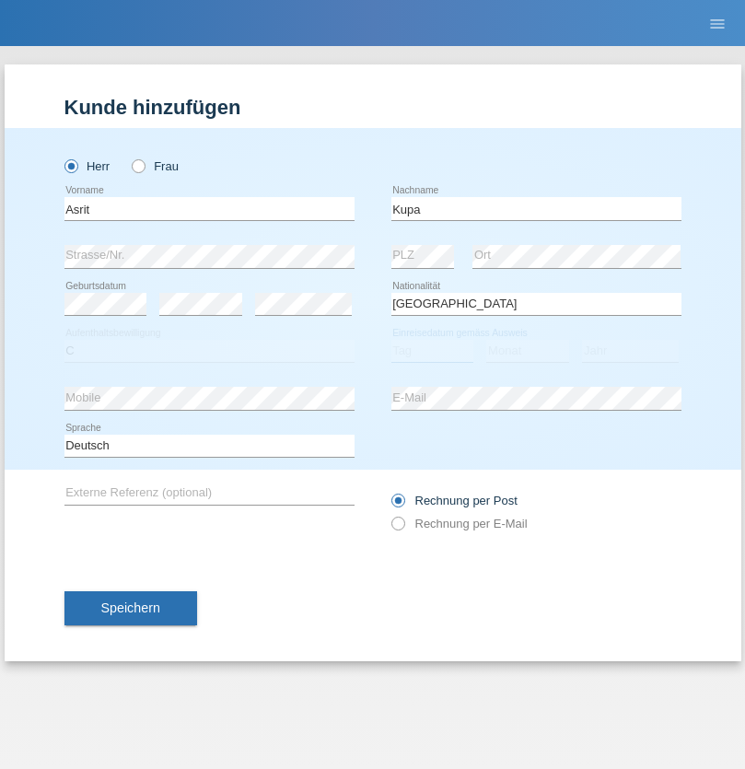
select select "27"
select select "05"
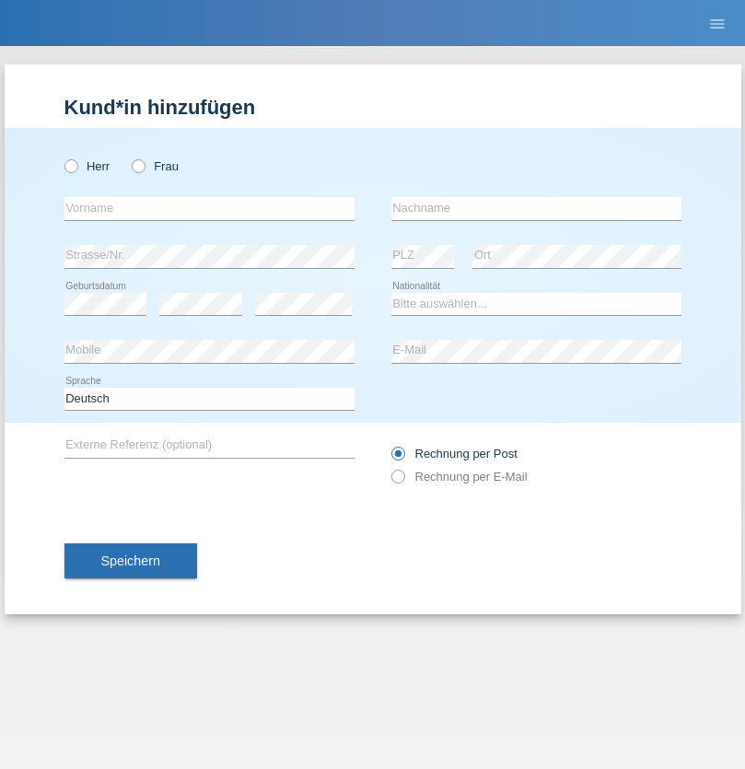
radio input "true"
click at [209, 208] on input "text" at bounding box center [209, 208] width 290 height 23
type input "Ibrahim"
click at [536, 208] on input "text" at bounding box center [536, 208] width 290 height 23
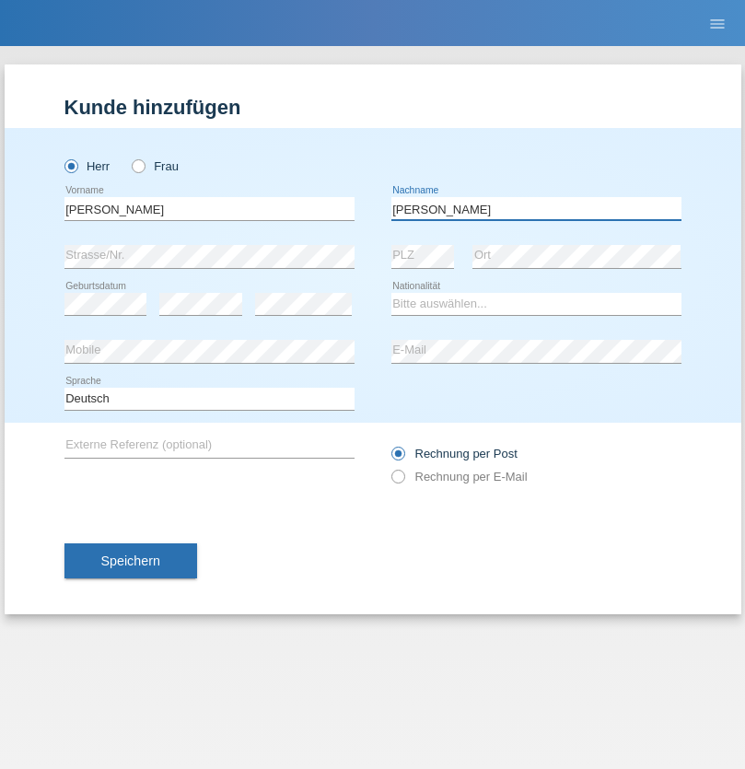
type input "Abbas"
select select "SY"
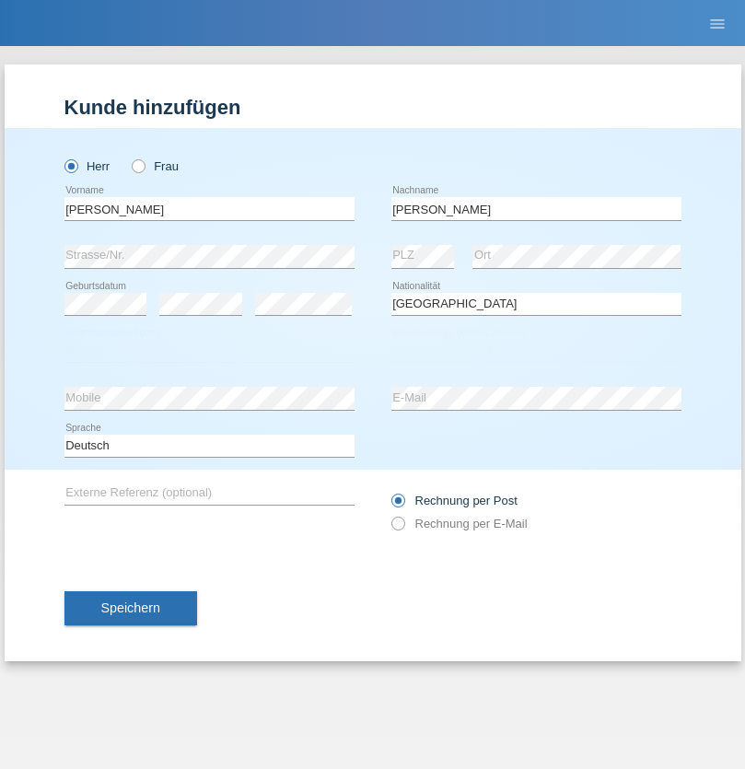
select select "C"
select select "16"
select select "09"
select select "2021"
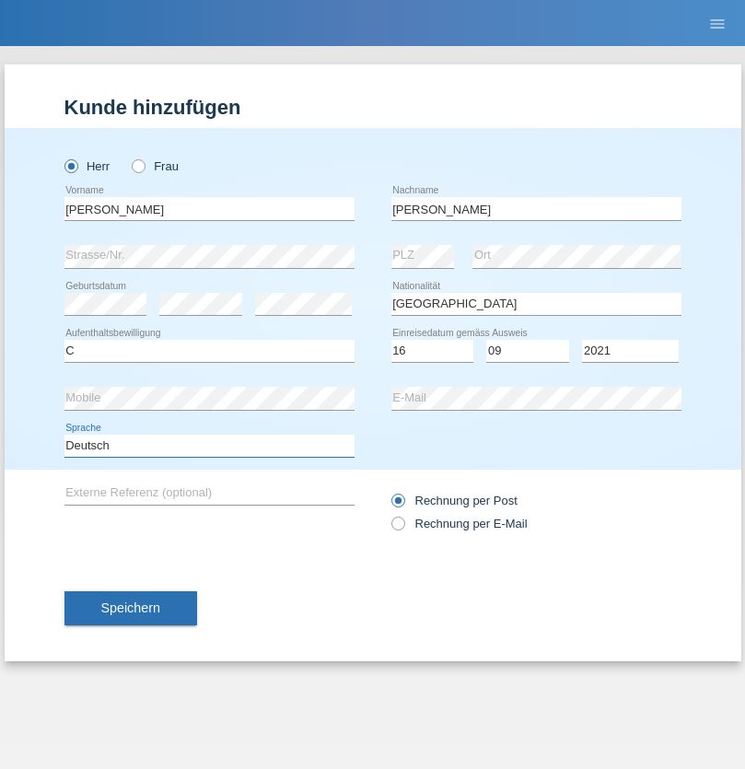
select select "en"
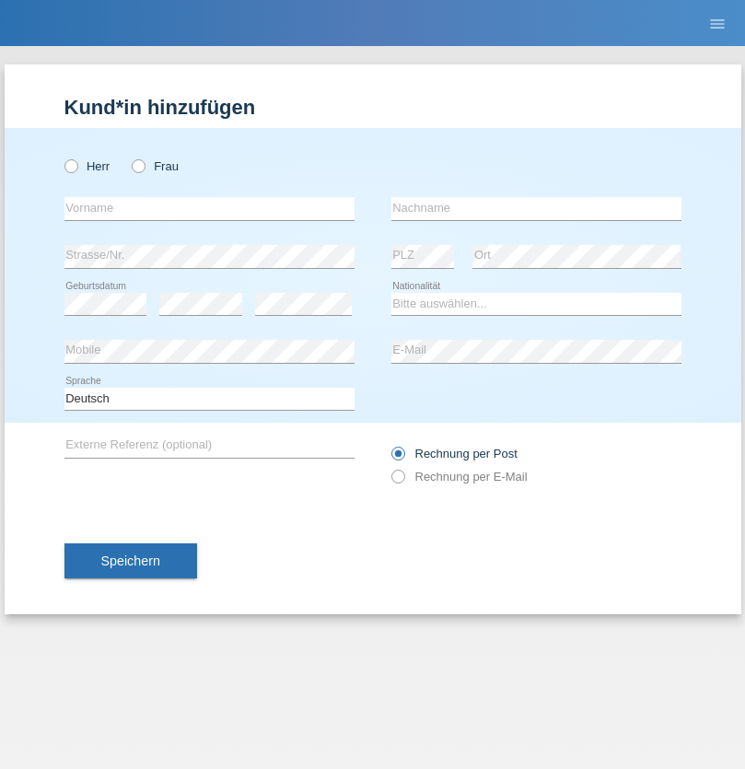
radio input "true"
select select "CH"
radio input "true"
click at [209, 208] on input "text" at bounding box center [209, 208] width 290 height 23
type input "[PERSON_NAME]"
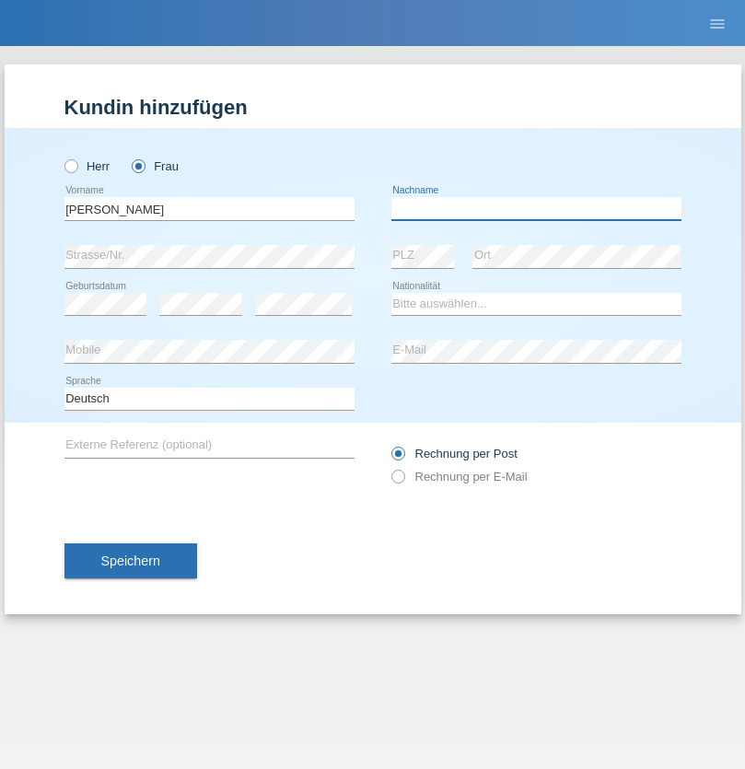
click at [536, 208] on input "text" at bounding box center [536, 208] width 290 height 23
type input "Bacic"
select select "CH"
